Goal: Task Accomplishment & Management: Manage account settings

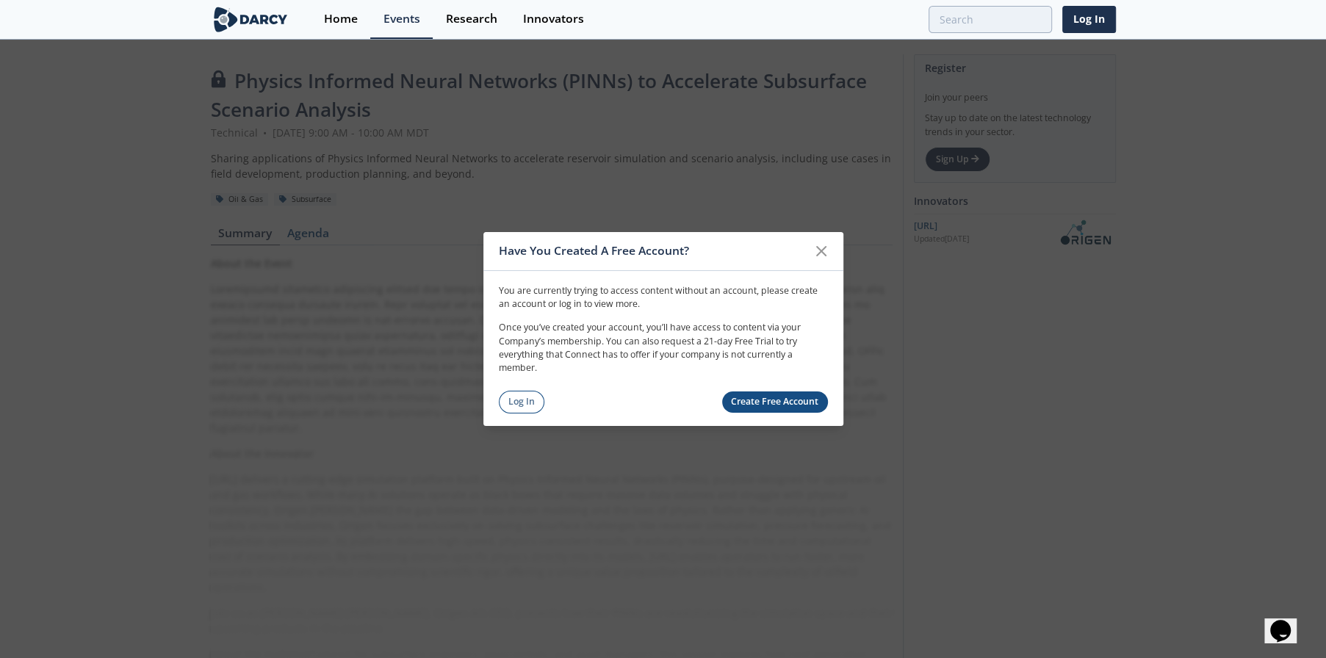
click at [524, 394] on link "Log In" at bounding box center [522, 402] width 46 height 23
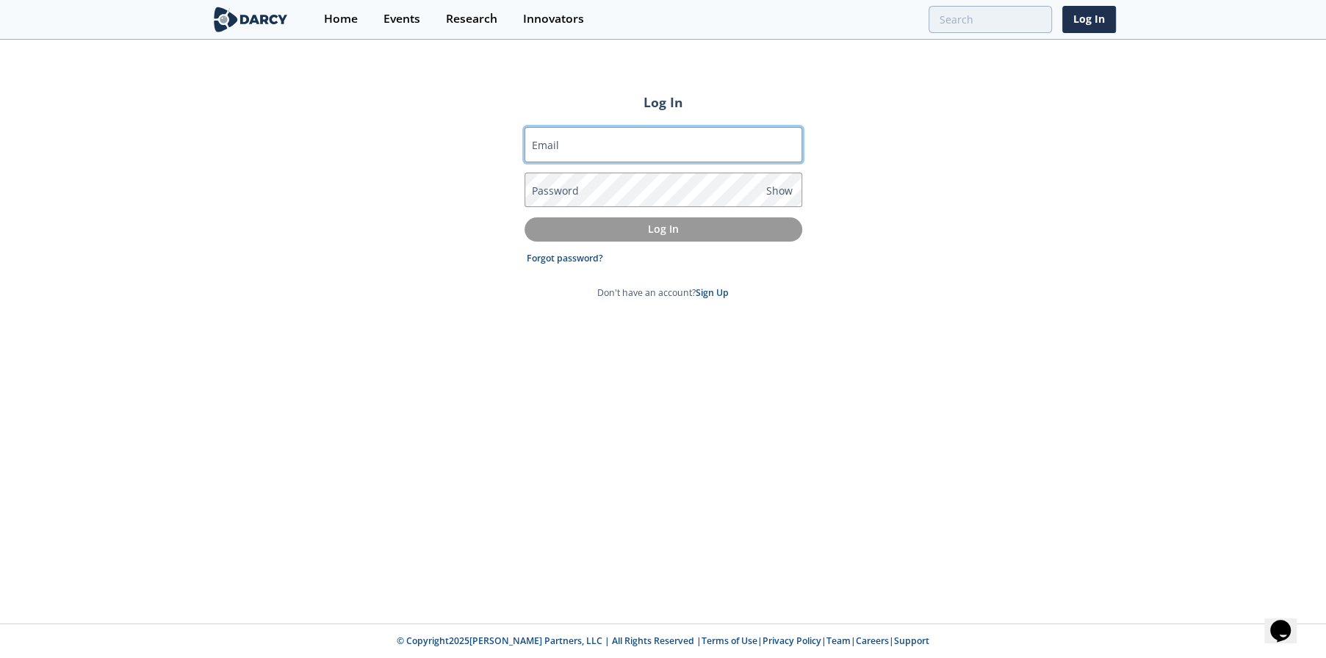
click at [609, 148] on input "Email" at bounding box center [663, 144] width 278 height 35
type input "[EMAIL_ADDRESS][DOMAIN_NAME]"
click at [596, 264] on link "Forgot password?" at bounding box center [565, 258] width 76 height 13
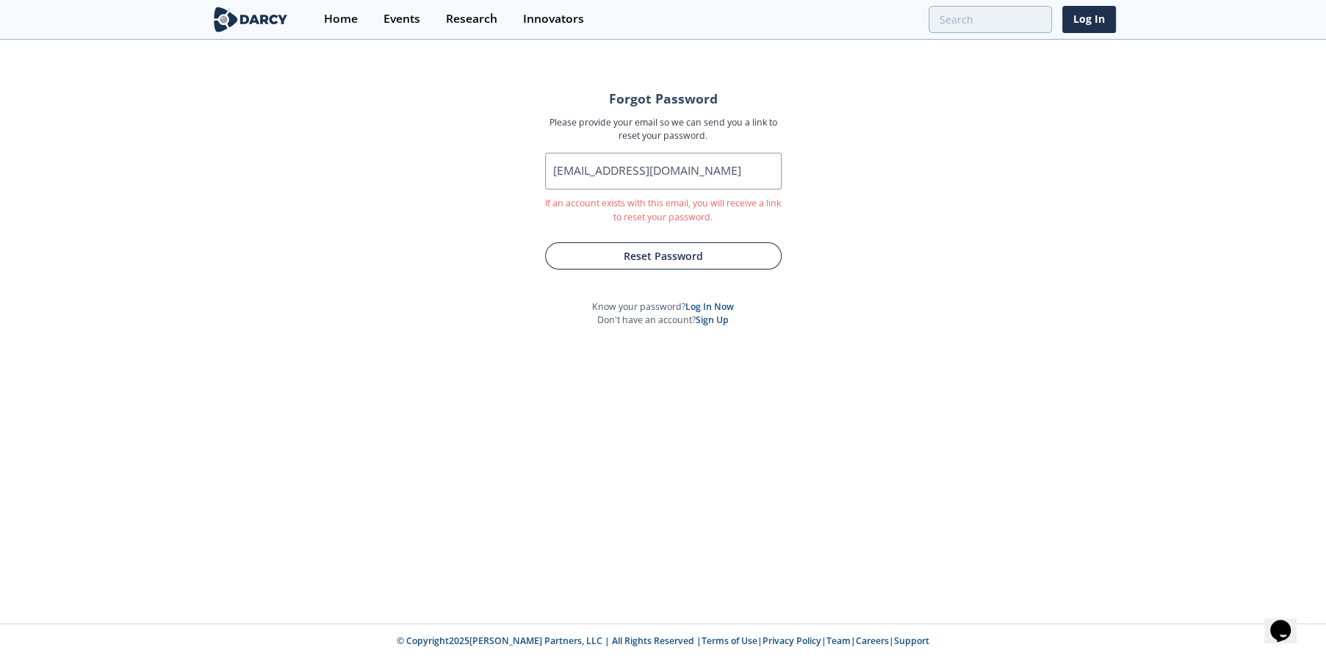
click at [705, 256] on button "Reset Password" at bounding box center [663, 255] width 237 height 27
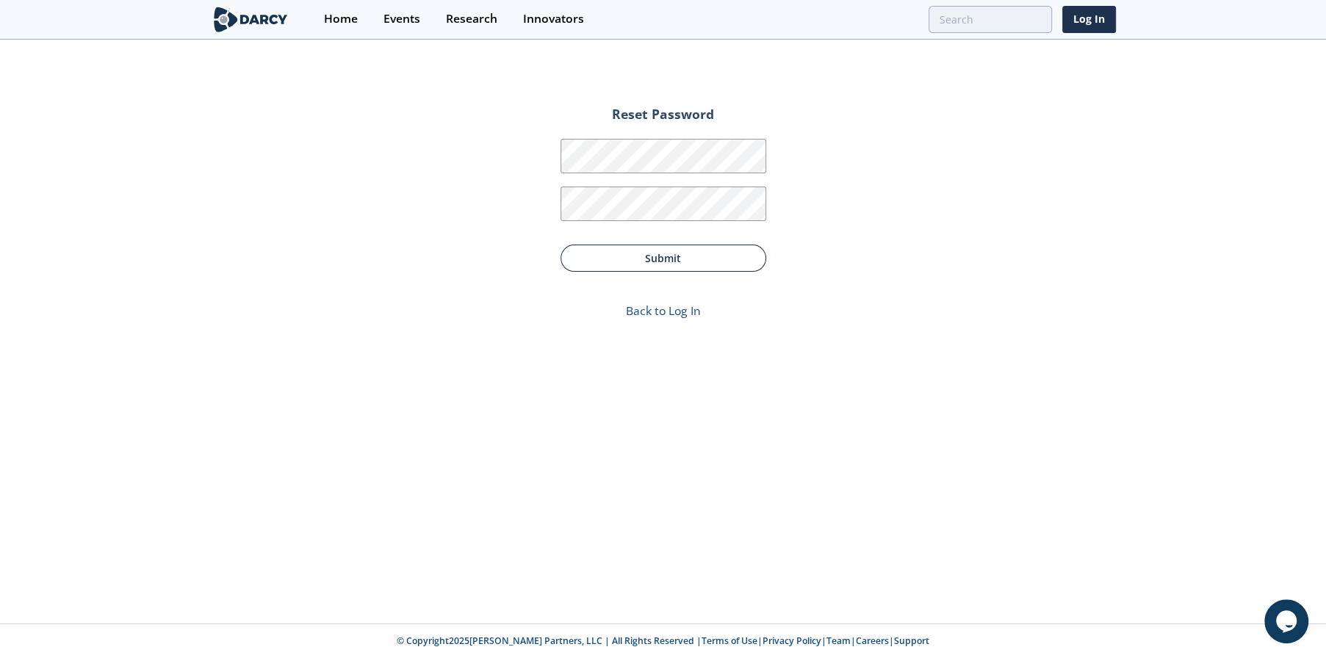
click at [676, 258] on button "Submit" at bounding box center [663, 258] width 206 height 27
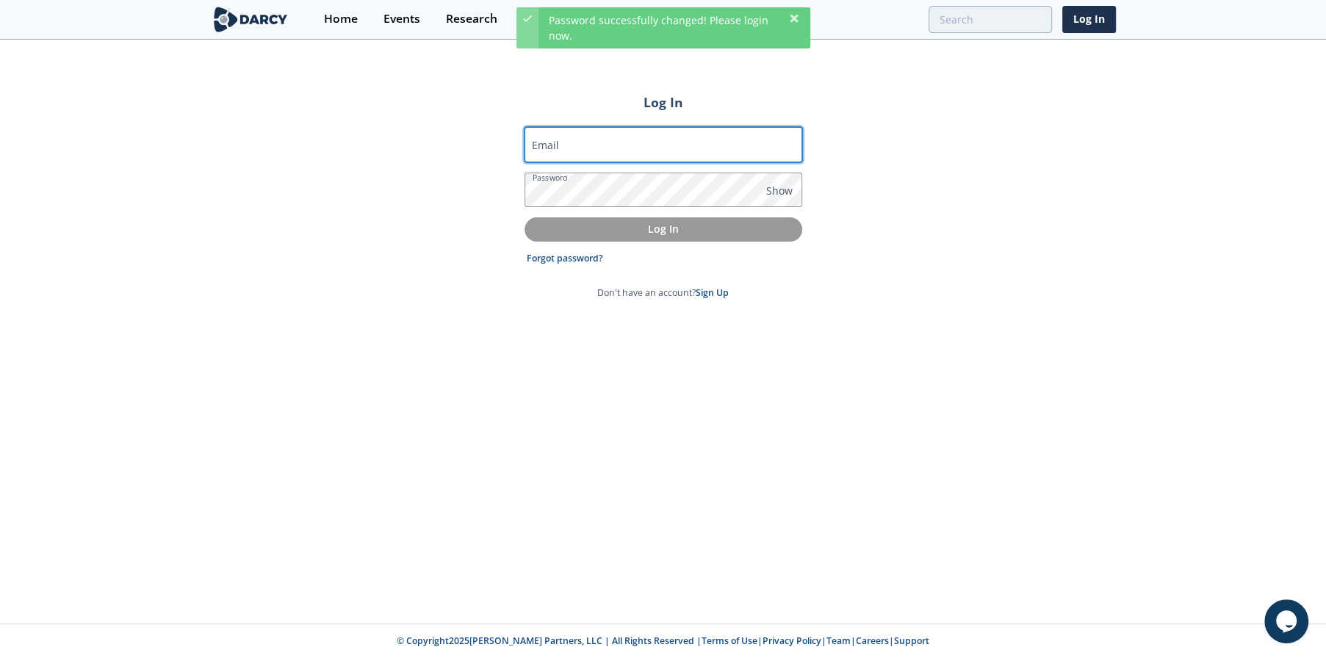
click at [596, 142] on input "Email" at bounding box center [663, 144] width 278 height 35
click at [439, 207] on div "Log In Email Password Show Log In Forgot password? Don't have an account? Sign …" at bounding box center [663, 332] width 1326 height 583
click at [543, 143] on label "Email" at bounding box center [545, 144] width 27 height 15
click at [543, 143] on input "Email" at bounding box center [663, 144] width 278 height 35
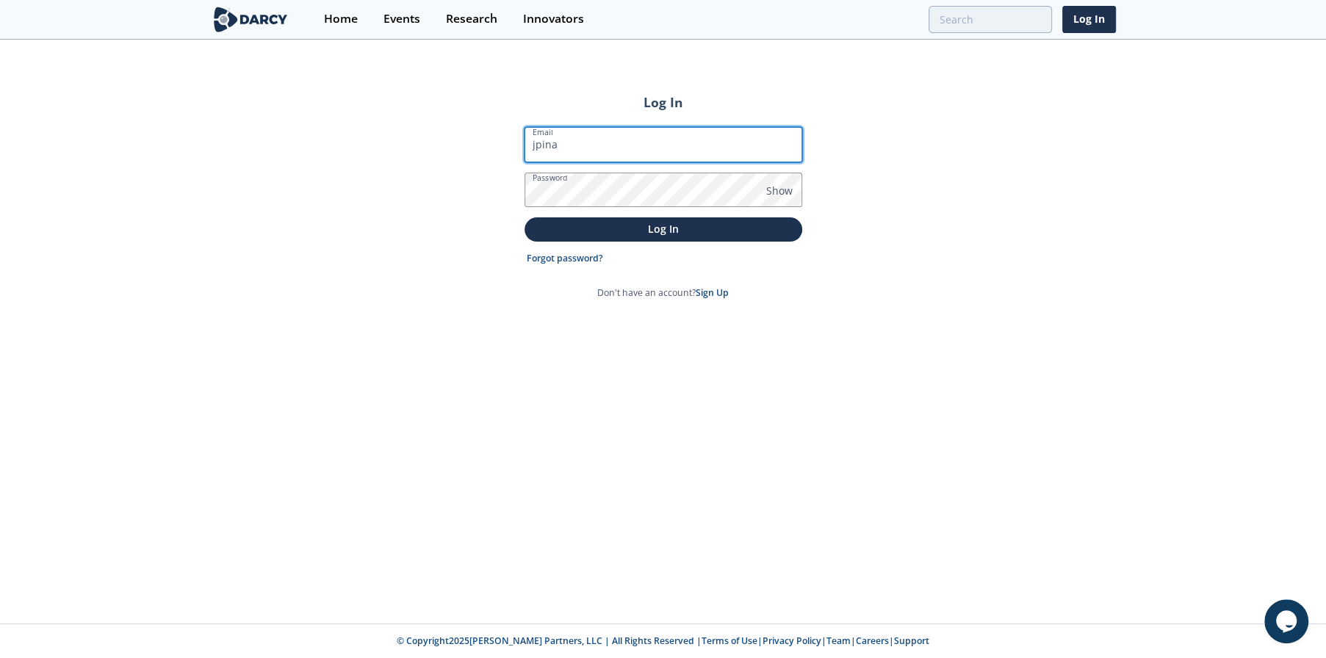
type input "[EMAIL_ADDRESS][DOMAIN_NAME]"
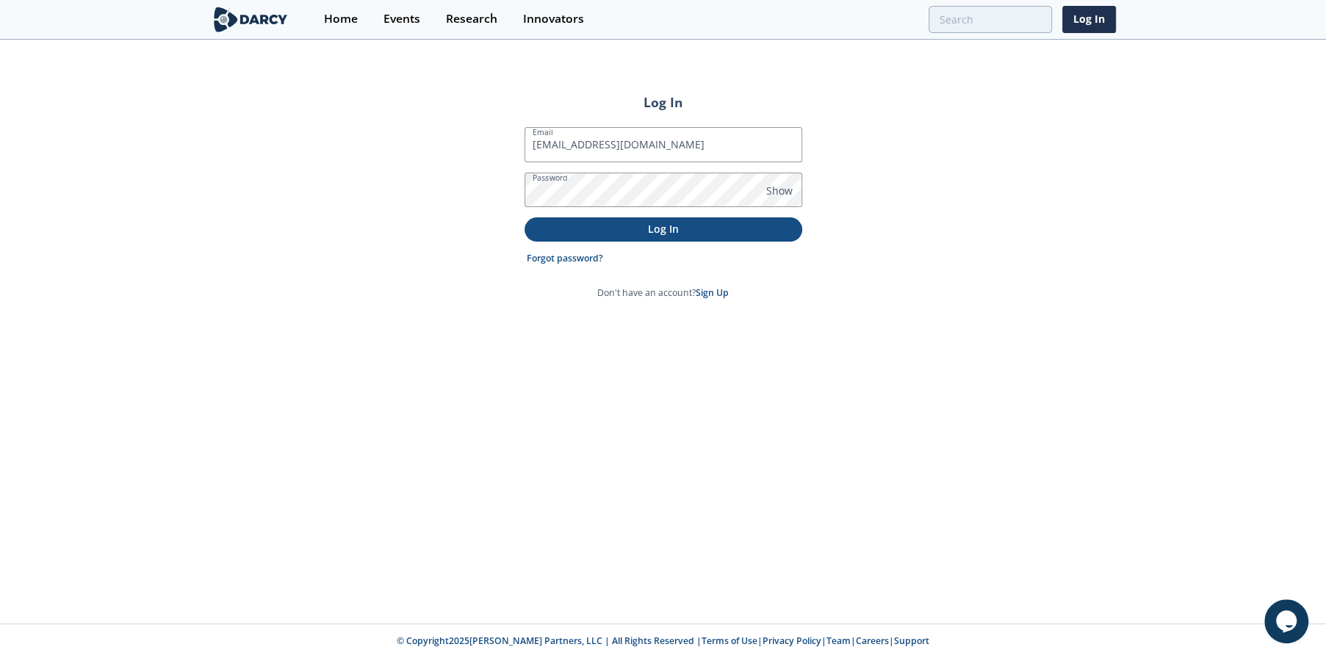
click at [586, 223] on p "Log In" at bounding box center [663, 228] width 257 height 15
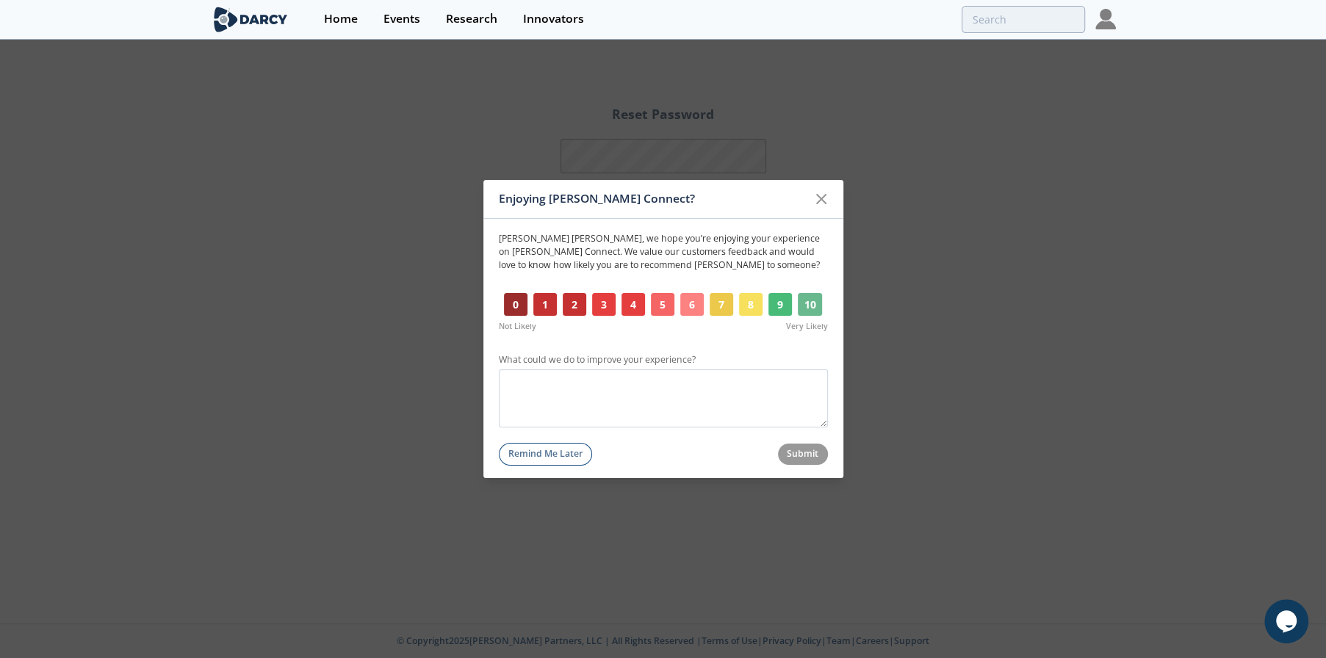
drag, startPoint x: 804, startPoint y: 303, endPoint x: 801, endPoint y: 311, distance: 8.4
click at [804, 303] on button "10" at bounding box center [810, 305] width 25 height 24
click at [804, 463] on button "Submit" at bounding box center [803, 454] width 50 height 21
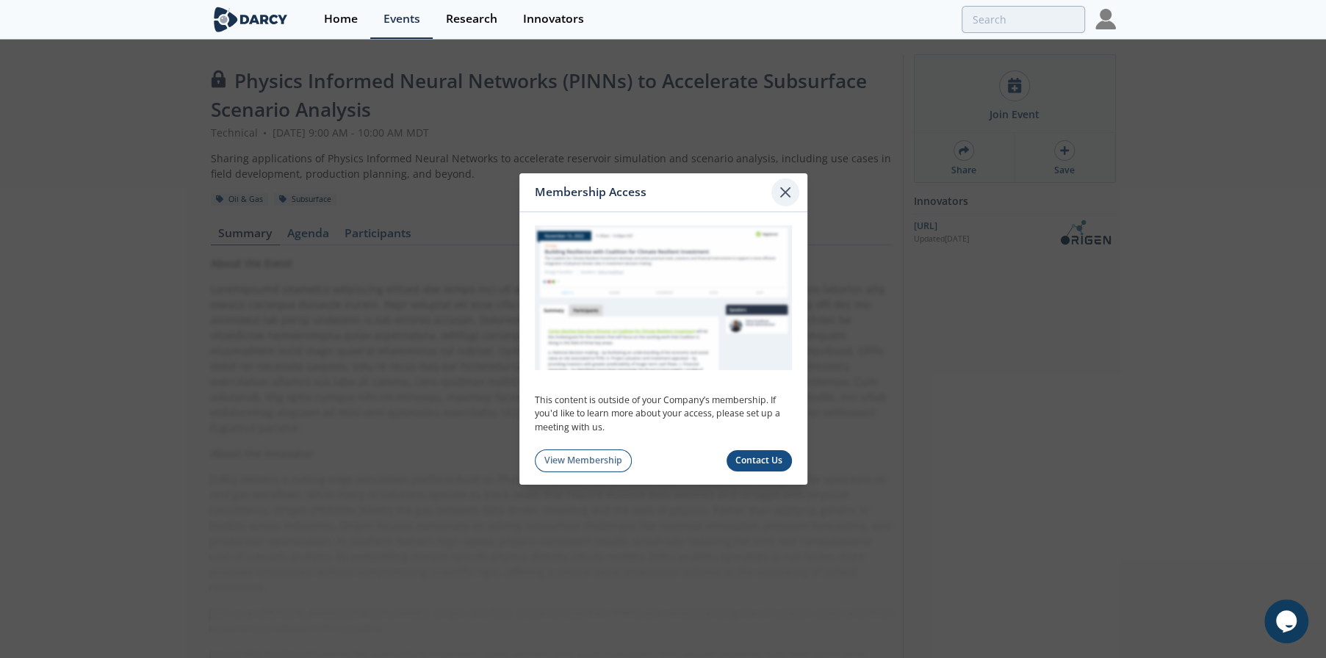
click at [780, 192] on icon at bounding box center [785, 193] width 18 height 18
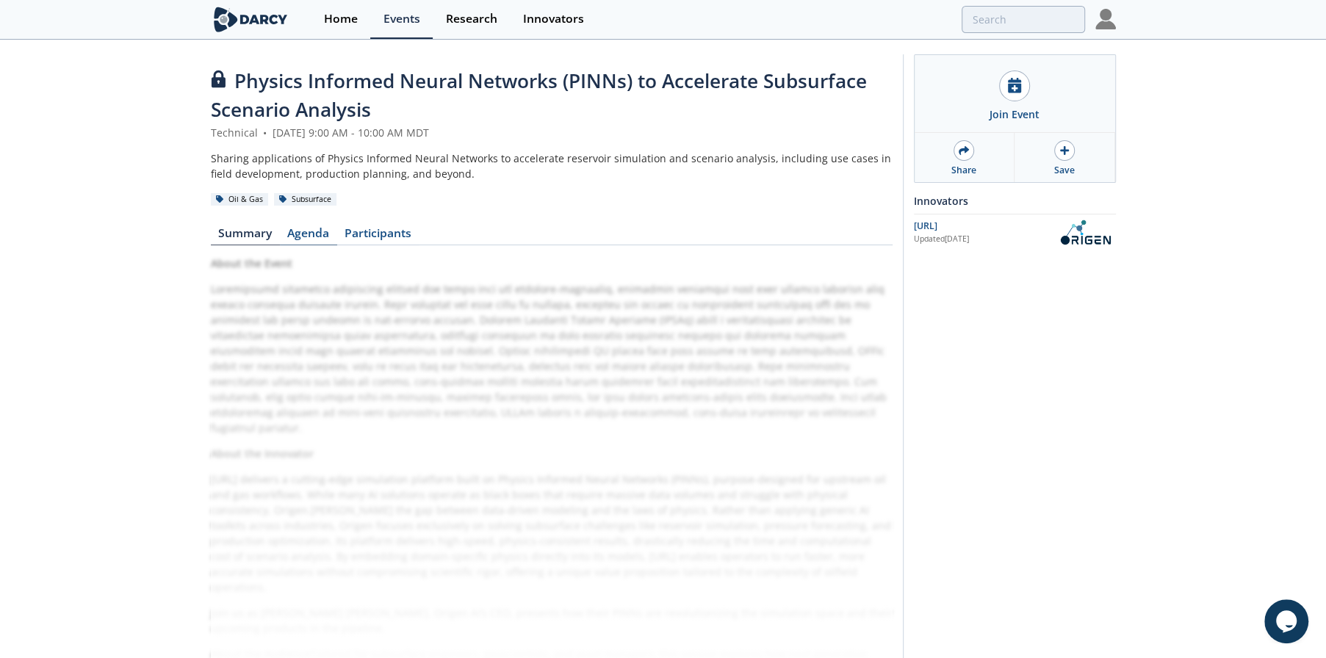
click at [292, 231] on link "Agenda" at bounding box center [308, 237] width 57 height 18
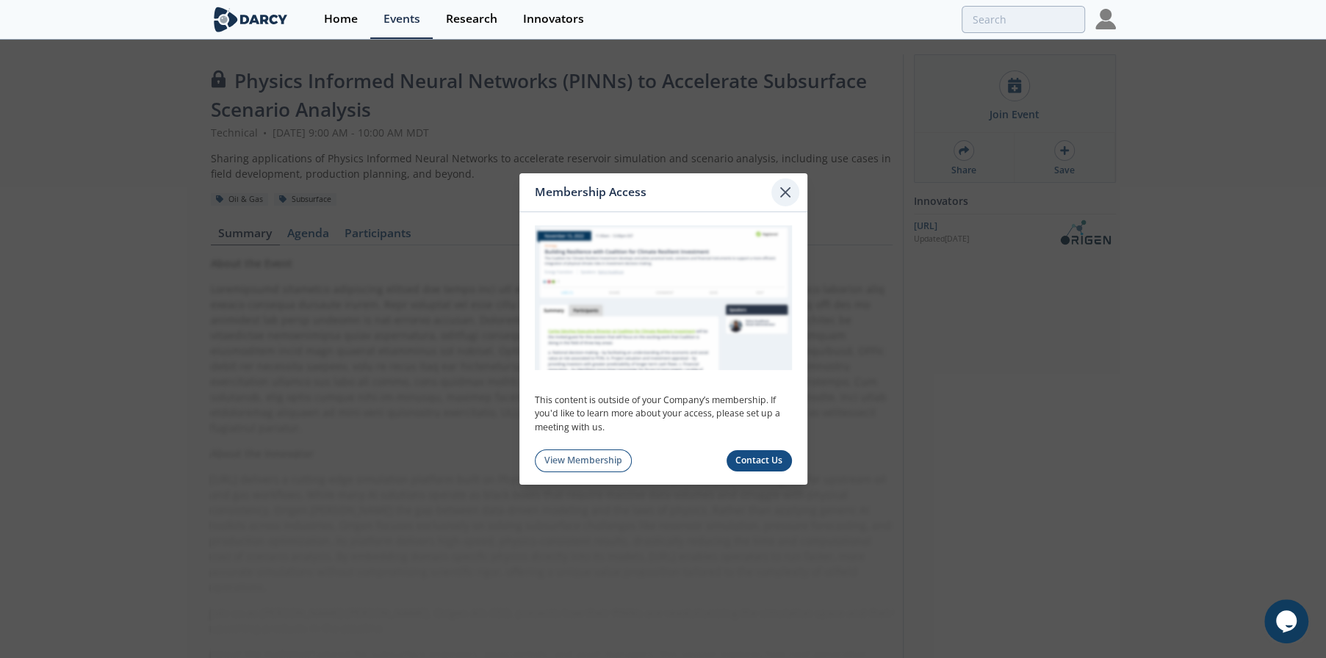
click at [794, 192] on div at bounding box center [785, 193] width 28 height 28
